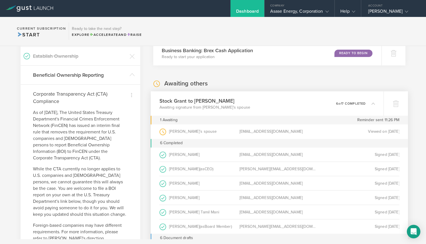
scroll to position [138, 0]
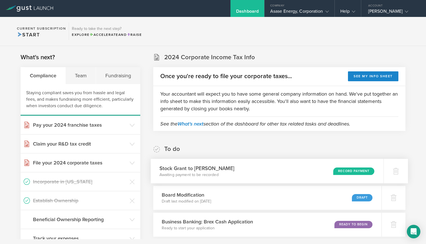
click at [349, 170] on div "Record Payment" at bounding box center [353, 171] width 41 height 8
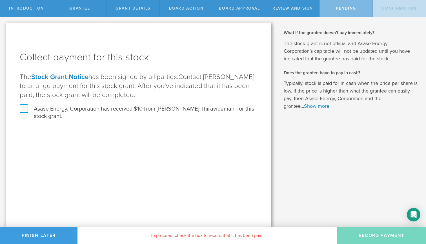
click at [26, 107] on label "Asase Energy, Corporation has received $10 from [PERSON_NAME] Thiravidamani for…" at bounding box center [139, 112] width 238 height 15
click at [0, 0] on input "Asase Energy, Corporation has received $10 from Jeyakar Thiravidamani for this …" at bounding box center [0, 0] width 0 height 0
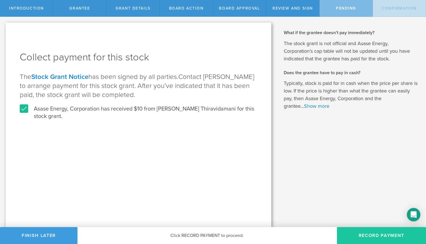
click at [380, 234] on button "Record Payment" at bounding box center [381, 235] width 89 height 17
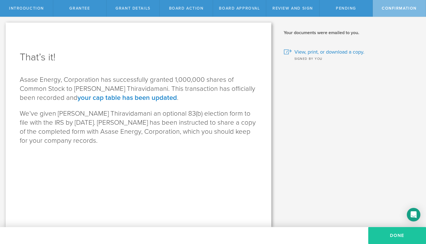
click at [394, 236] on button "Done" at bounding box center [397, 235] width 58 height 17
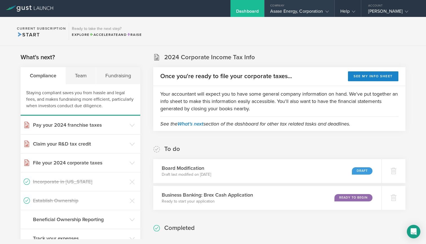
click at [328, 10] on icon at bounding box center [326, 11] width 3 height 3
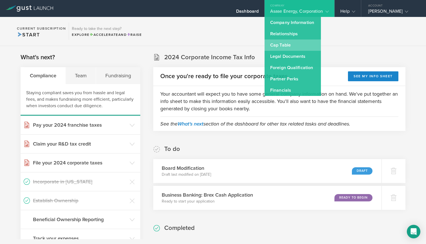
click at [290, 45] on link "Cap Table" at bounding box center [293, 44] width 56 height 11
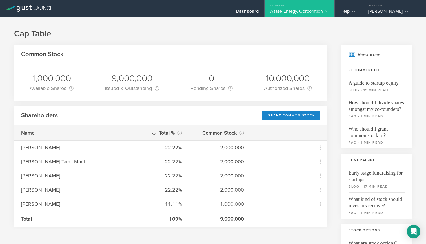
click at [297, 10] on div "Asase Energy, Corporation" at bounding box center [299, 12] width 59 height 8
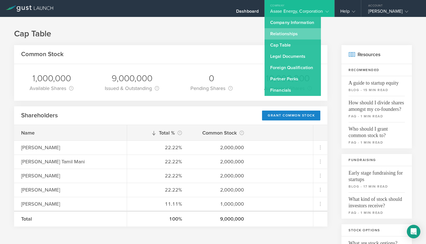
click at [290, 32] on link "Relationships" at bounding box center [293, 33] width 56 height 11
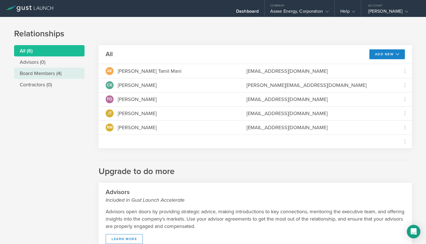
click at [47, 73] on li "Board Members (4)" at bounding box center [49, 73] width 70 height 11
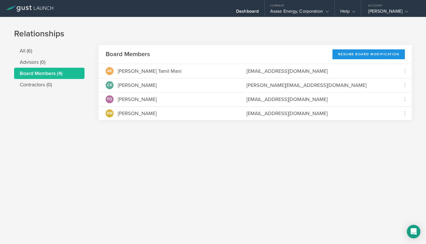
click at [366, 56] on div "Resume Board Modification" at bounding box center [368, 54] width 73 height 10
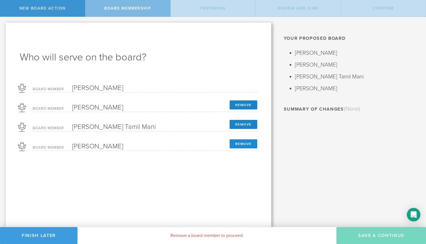
click at [243, 145] on button "Remove" at bounding box center [244, 143] width 28 height 9
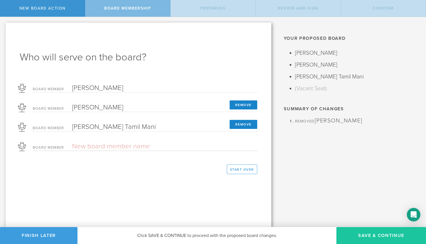
click at [377, 235] on button "Save & Continue" at bounding box center [381, 235] width 90 height 17
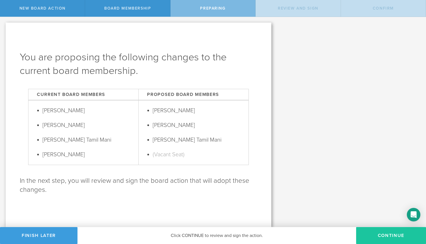
click at [387, 233] on button "Continue" at bounding box center [391, 235] width 70 height 17
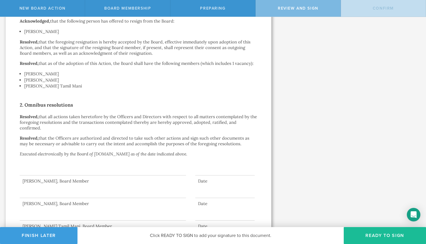
scroll to position [130, 0]
click at [88, 161] on div at bounding box center [103, 163] width 166 height 23
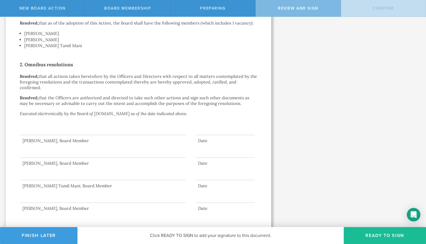
scroll to position [170, 0]
click at [373, 233] on button "Ready to Sign" at bounding box center [385, 235] width 82 height 17
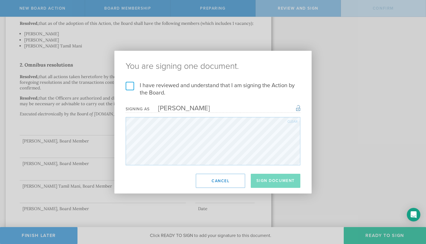
click at [368, 74] on div "You are signing one document. I have reviewed and understand that I am signing …" at bounding box center [213, 122] width 426 height 244
click at [132, 85] on label "I have reviewed and understand that I am signing the Action by the Board." at bounding box center [213, 89] width 175 height 15
click at [0, 0] on input "I have reviewed and understand that I am signing the Action by the Board." at bounding box center [0, 0] width 0 height 0
click at [272, 182] on button "Sign Document" at bounding box center [276, 181] width 50 height 14
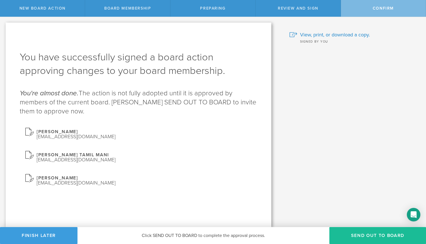
scroll to position [0, 0]
click at [372, 235] on button "Send out to board" at bounding box center [377, 235] width 97 height 17
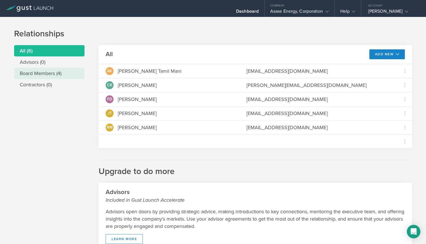
click at [42, 70] on li "Board Members (4)" at bounding box center [49, 73] width 70 height 11
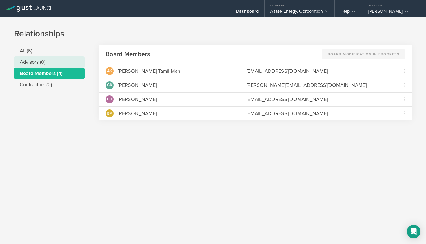
click at [37, 60] on li "Advisors (0)" at bounding box center [49, 61] width 70 height 11
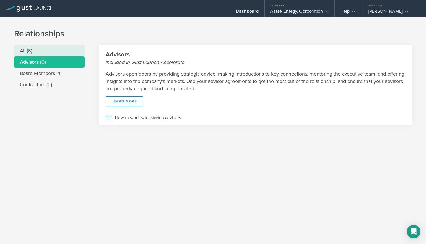
click at [27, 51] on li "All (6)" at bounding box center [49, 50] width 70 height 11
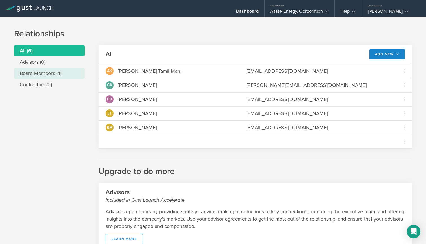
click at [51, 74] on li "Board Members (4)" at bounding box center [49, 73] width 70 height 11
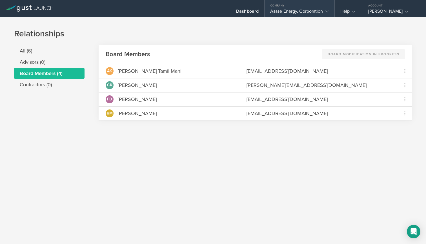
click at [326, 10] on icon at bounding box center [326, 11] width 3 height 3
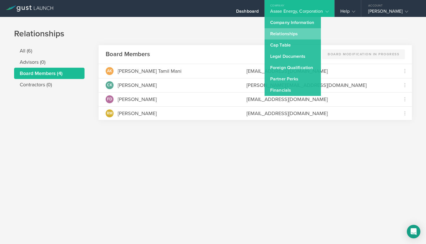
click at [292, 32] on link "Relationships" at bounding box center [293, 33] width 56 height 11
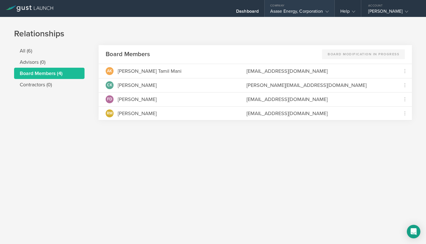
click at [326, 10] on icon at bounding box center [326, 11] width 3 height 3
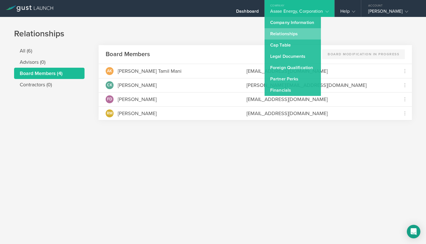
click at [295, 35] on link "Relationships" at bounding box center [293, 33] width 56 height 11
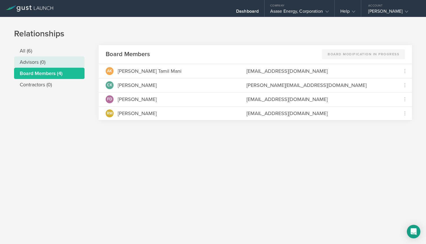
click at [37, 60] on li "Advisors (0)" at bounding box center [49, 61] width 70 height 11
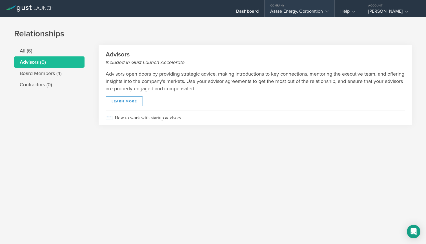
click at [327, 10] on icon at bounding box center [326, 11] width 3 height 3
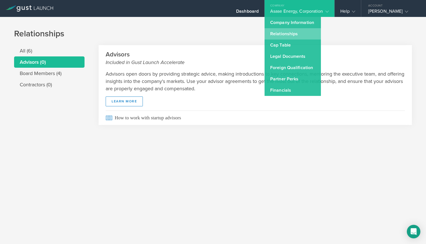
click at [297, 35] on link "Relationships" at bounding box center [293, 33] width 56 height 11
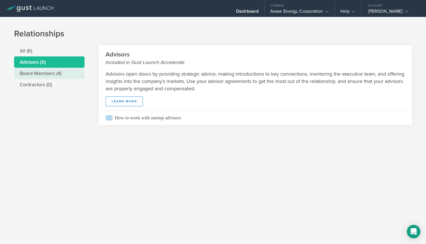
click at [56, 72] on li "Board Members (4)" at bounding box center [49, 73] width 70 height 11
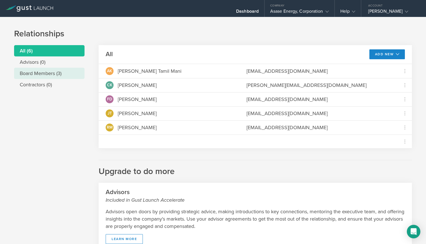
click at [53, 74] on li "Board Members (3)" at bounding box center [49, 73] width 70 height 11
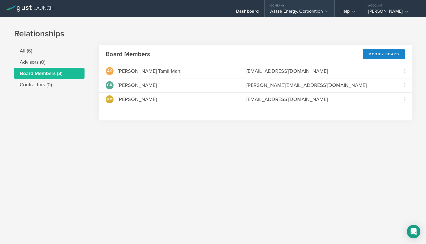
click at [325, 13] on icon at bounding box center [326, 11] width 3 height 3
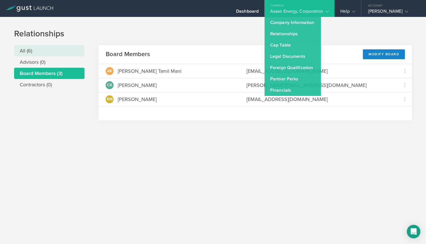
click at [22, 51] on li "All (6)" at bounding box center [49, 50] width 70 height 11
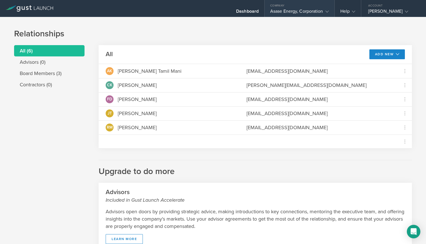
click at [327, 12] on icon at bounding box center [326, 11] width 3 height 3
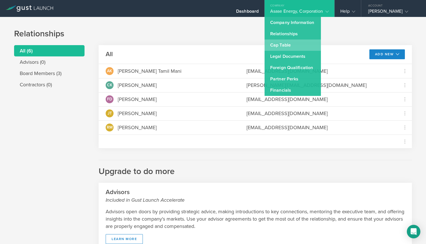
click at [292, 44] on link "Cap Table" at bounding box center [293, 44] width 56 height 11
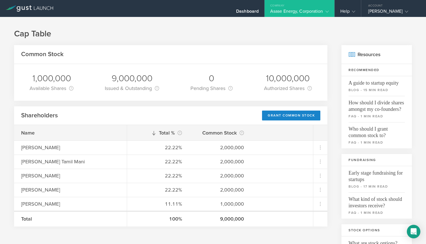
click at [328, 13] on icon at bounding box center [326, 11] width 3 height 3
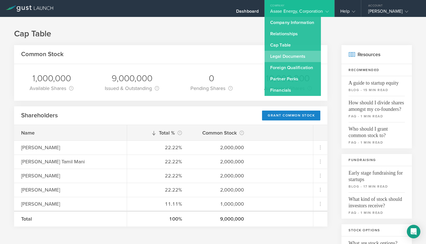
click at [292, 56] on link "Legal Documents" at bounding box center [293, 56] width 56 height 11
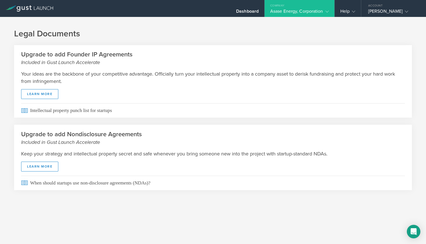
click at [329, 11] on div "Asase Energy, Corporation" at bounding box center [300, 12] width 70 height 8
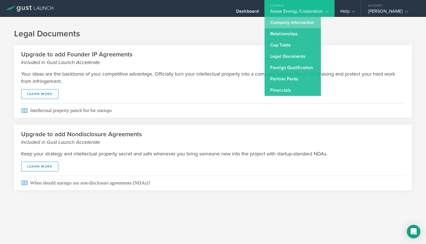
click at [306, 20] on link "Company Information" at bounding box center [293, 22] width 56 height 11
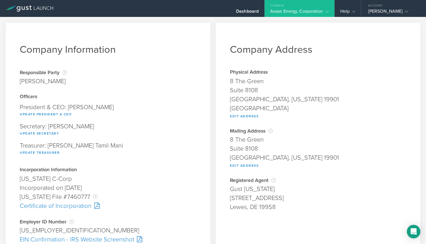
click at [326, 8] on div "Company" at bounding box center [300, 4] width 70 height 8
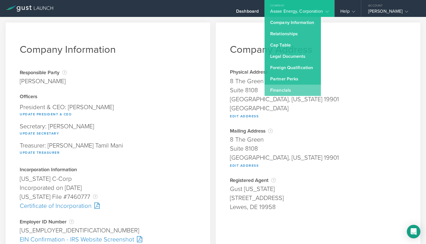
click at [294, 92] on link "Financials" at bounding box center [293, 90] width 56 height 11
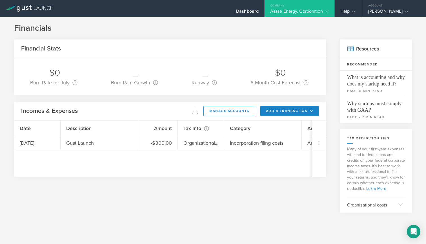
click at [327, 12] on icon at bounding box center [326, 11] width 3 height 3
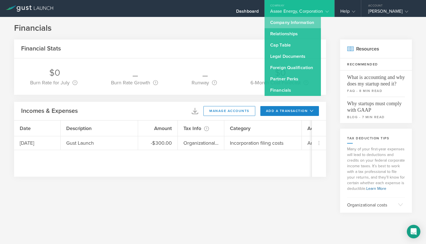
click at [291, 22] on link "Company Information" at bounding box center [293, 22] width 56 height 11
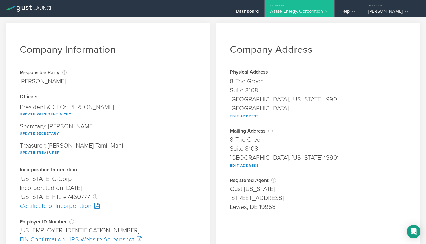
click at [323, 12] on gust-icon at bounding box center [326, 11] width 6 height 6
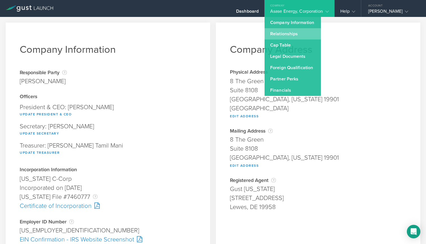
click at [320, 35] on link "Relationships" at bounding box center [293, 33] width 56 height 11
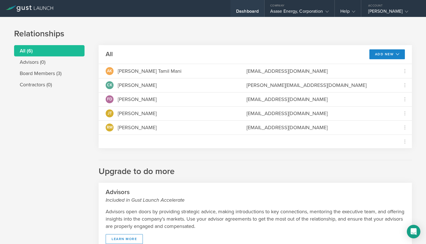
click at [245, 13] on div "Dashboard" at bounding box center [247, 12] width 23 height 8
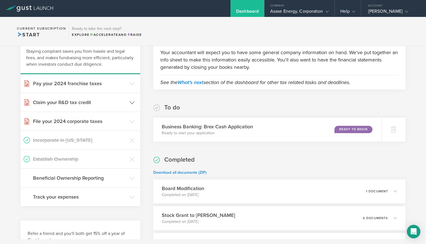
scroll to position [42, 0]
click at [177, 189] on h3 "Board Modification" at bounding box center [180, 188] width 43 height 8
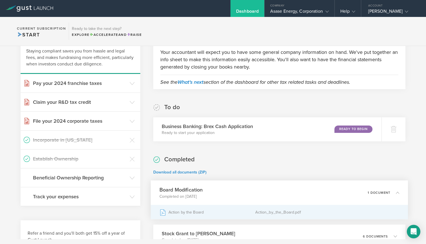
click at [185, 212] on div "Action by the Board" at bounding box center [207, 212] width 96 height 14
